Goal: Task Accomplishment & Management: Complete application form

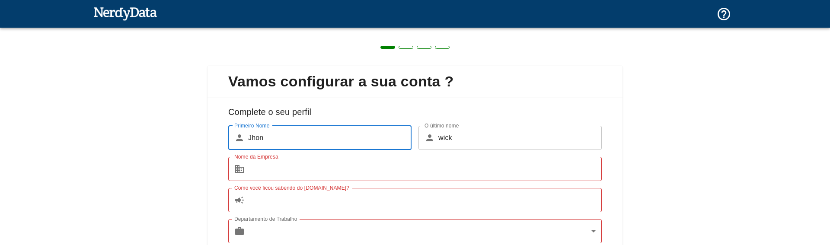
scroll to position [59, 0]
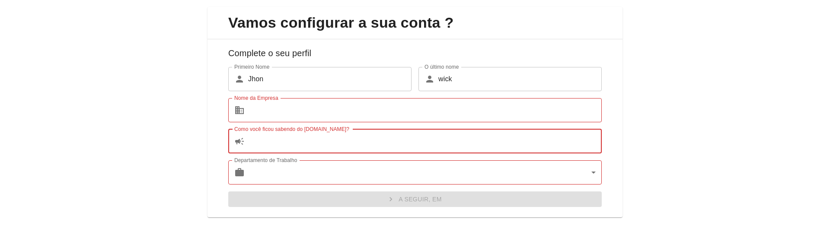
click at [270, 143] on input "Como você ficou sabendo do [DOMAIN_NAME]?" at bounding box center [424, 141] width 353 height 24
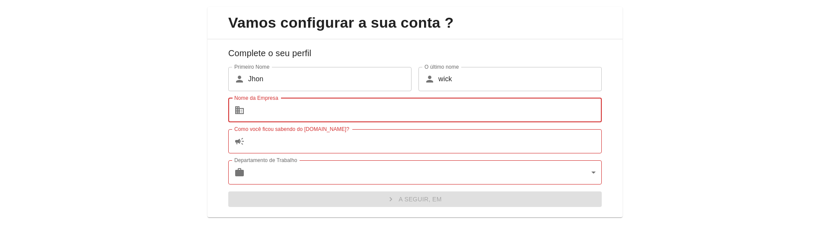
click at [274, 114] on input "Nome da Empresa" at bounding box center [424, 110] width 353 height 24
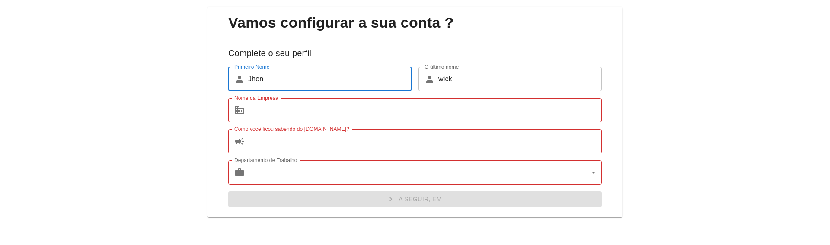
drag, startPoint x: 245, startPoint y: 78, endPoint x: 234, endPoint y: 78, distance: 11.7
click at [248, 78] on input "Jhon" at bounding box center [329, 79] width 163 height 24
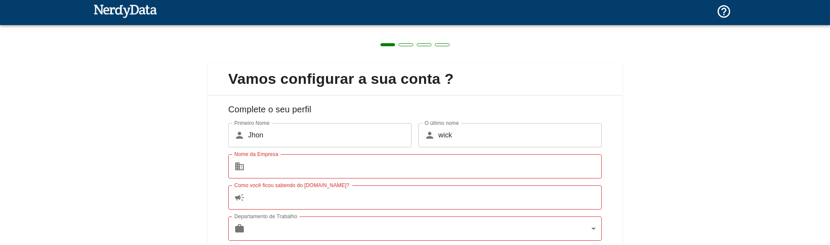
scroll to position [0, 0]
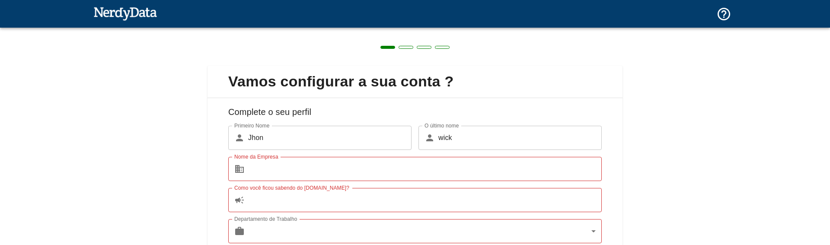
scroll to position [59, 0]
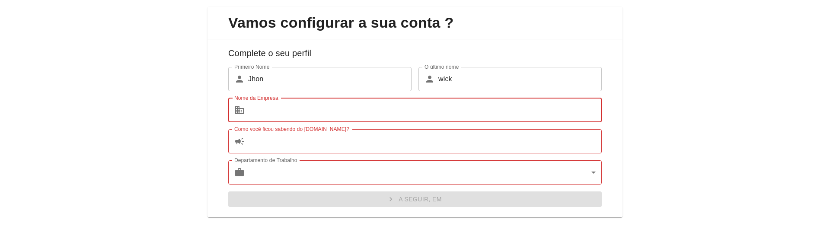
click at [306, 111] on input "Nome da Empresa" at bounding box center [424, 110] width 353 height 24
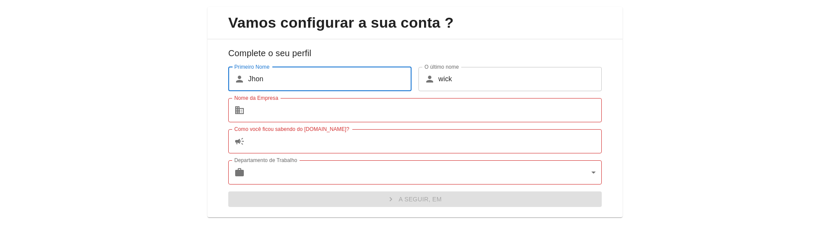
drag, startPoint x: 227, startPoint y: 77, endPoint x: 204, endPoint y: 77, distance: 22.9
click at [248, 77] on input "Jhon" at bounding box center [329, 79] width 163 height 24
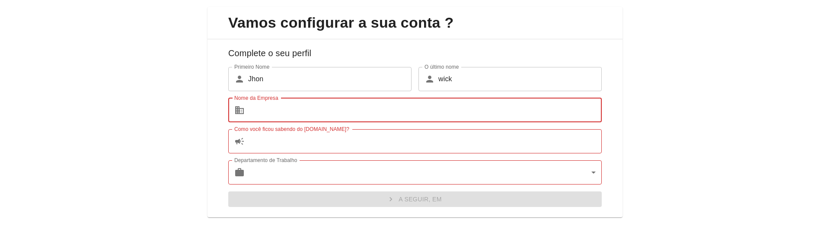
click at [291, 115] on input "Nome da Empresa" at bounding box center [424, 110] width 353 height 24
paste input "Jhon"
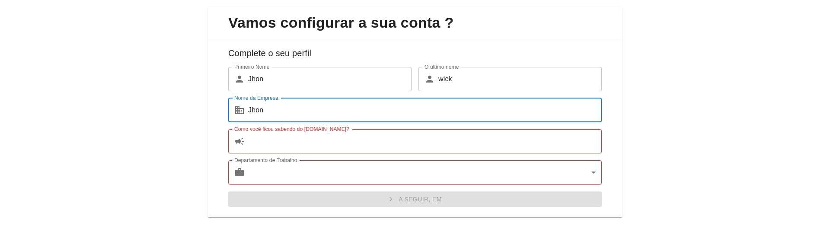
type input "Jhon"
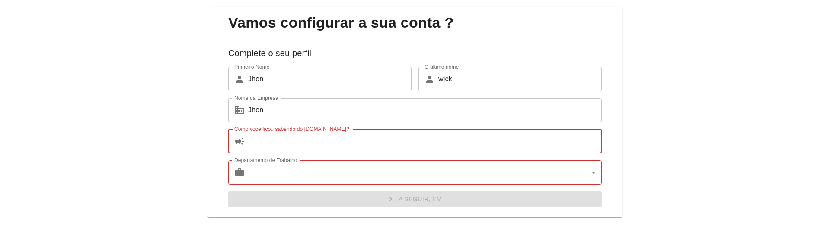
click at [290, 142] on input "Como você ficou sabendo do [DOMAIN_NAME]?" at bounding box center [424, 141] width 353 height 24
paste input "Jhon"
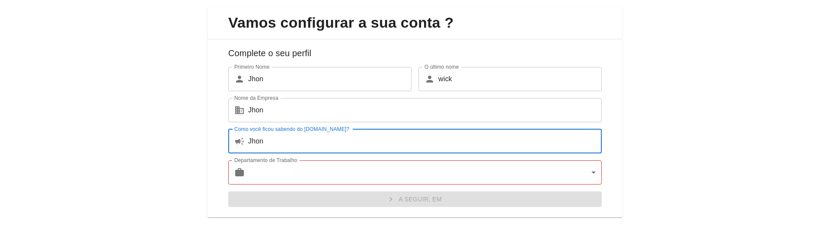
type input "Jhon"
click at [288, 30] on body "Tecnologias em vigor Domínios de domínio Preços de fixação Produtos Criar um re…" at bounding box center [415, 15] width 830 height 30
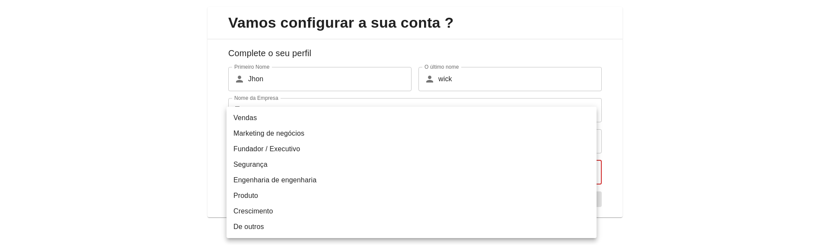
click at [287, 178] on li "Engenharia de engenharia" at bounding box center [411, 180] width 370 height 16
type input "engineering"
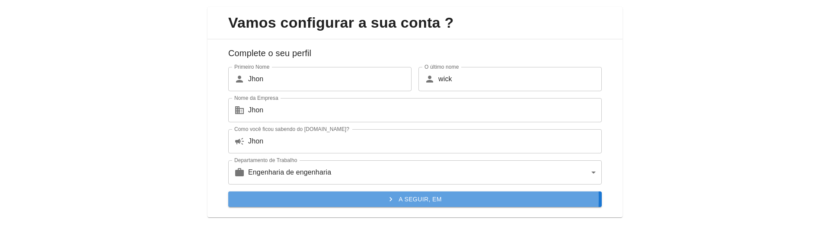
click at [305, 198] on button "A seguir, em" at bounding box center [414, 199] width 373 height 16
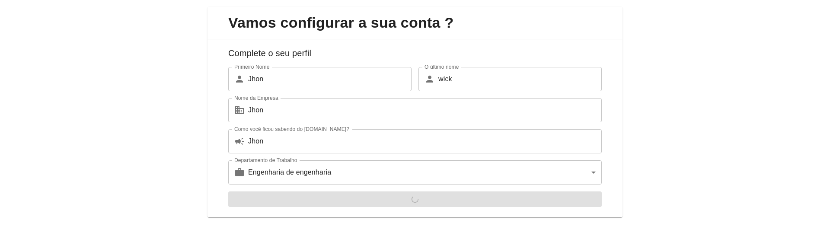
scroll to position [0, 0]
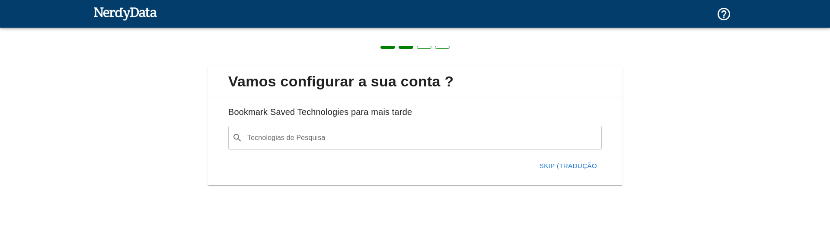
click at [564, 162] on button "Skip (tradução" at bounding box center [568, 166] width 67 height 18
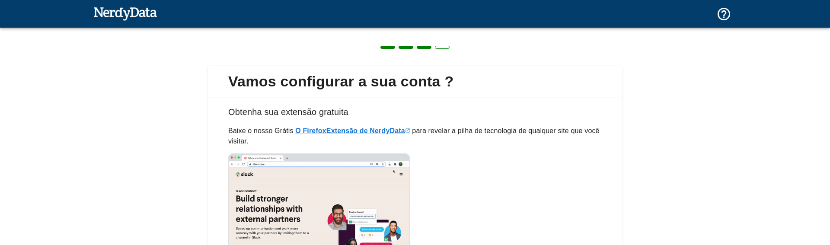
scroll to position [104, 0]
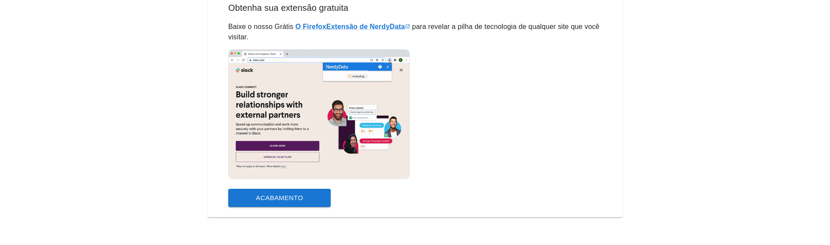
click at [317, 197] on button "Acabamento" at bounding box center [279, 198] width 102 height 18
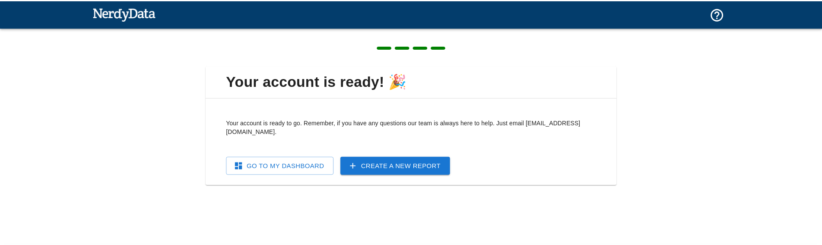
scroll to position [0, 0]
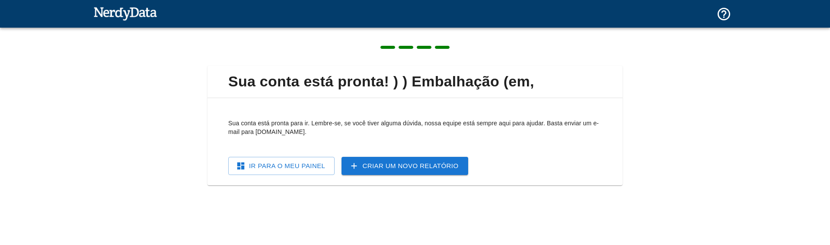
click at [322, 169] on link "Ir para o meu painel" at bounding box center [281, 166] width 106 height 18
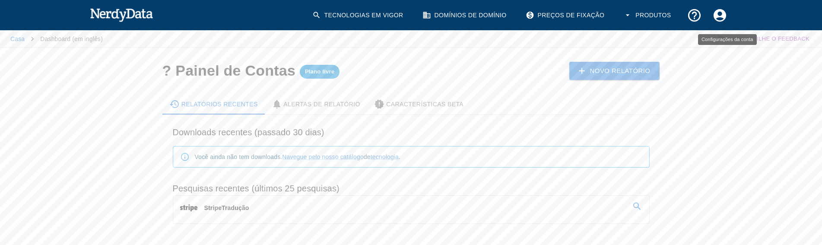
click at [717, 16] on icon "Configurações da conta" at bounding box center [719, 15] width 13 height 13
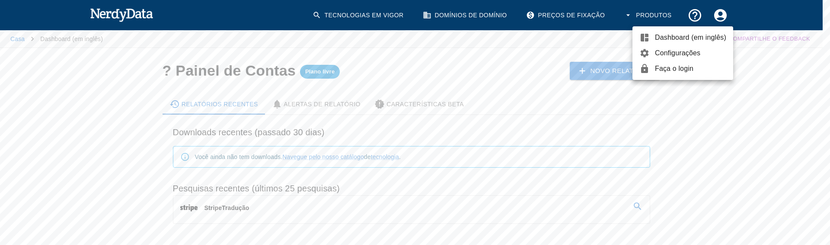
click at [675, 69] on span "Faça o login" at bounding box center [690, 69] width 71 height 10
